Goal: Task Accomplishment & Management: Manage account settings

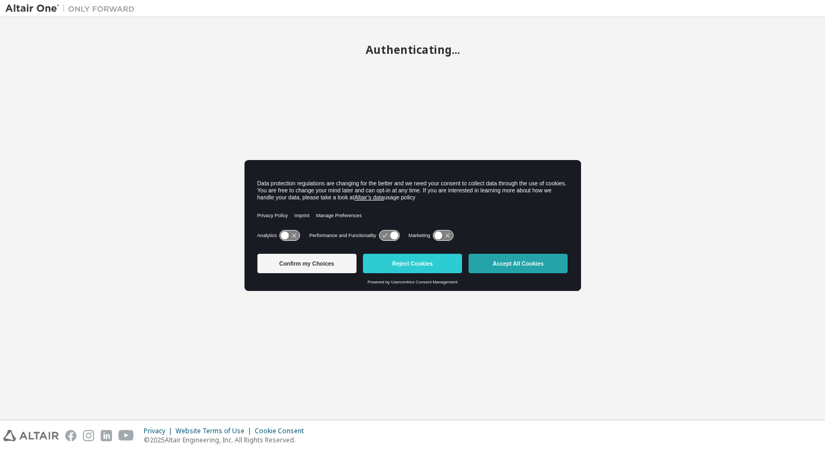
click at [538, 263] on button "Accept All Cookies" at bounding box center [517, 263] width 99 height 19
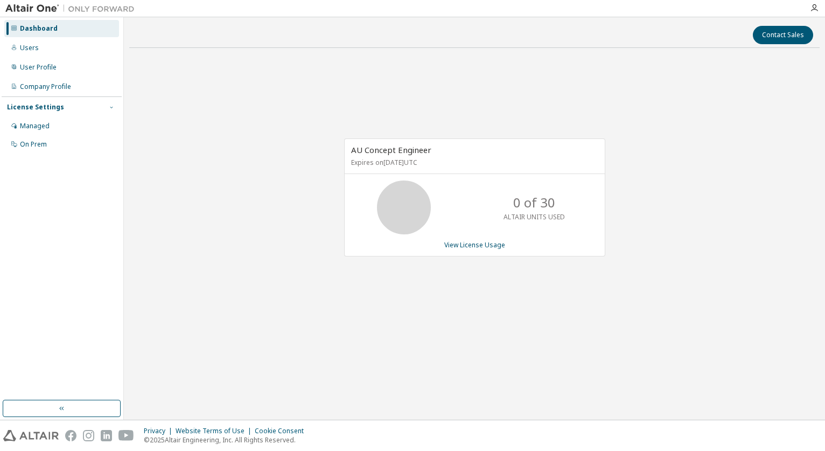
click at [111, 108] on icon "button" at bounding box center [111, 108] width 3 height 2
click at [111, 108] on icon "button" at bounding box center [111, 107] width 6 height 6
click at [39, 107] on div "License Settings" at bounding box center [35, 107] width 57 height 9
click at [35, 124] on div "Managed" at bounding box center [35, 126] width 30 height 9
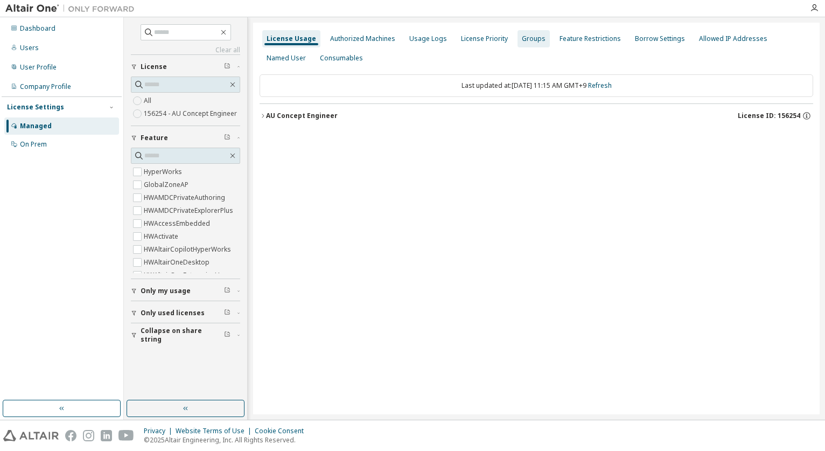
click at [522, 38] on div "Groups" at bounding box center [534, 38] width 24 height 9
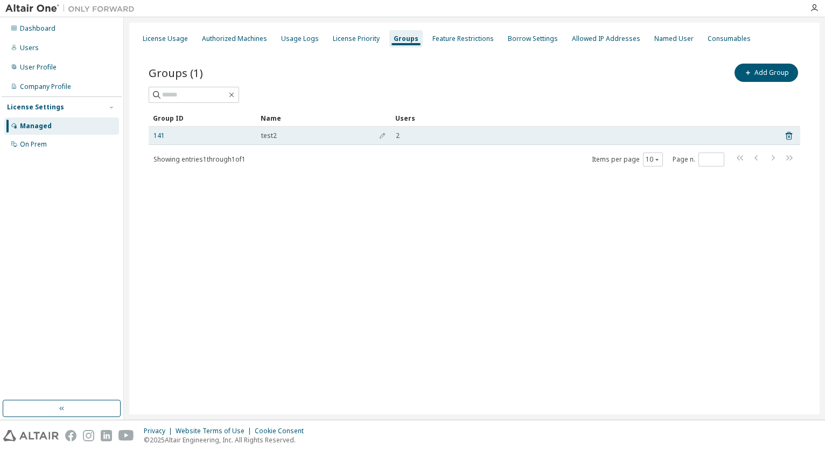
click at [304, 135] on div "test2" at bounding box center [323, 135] width 125 height 9
click at [160, 136] on link "141" at bounding box center [158, 135] width 11 height 9
